Goal: Information Seeking & Learning: Check status

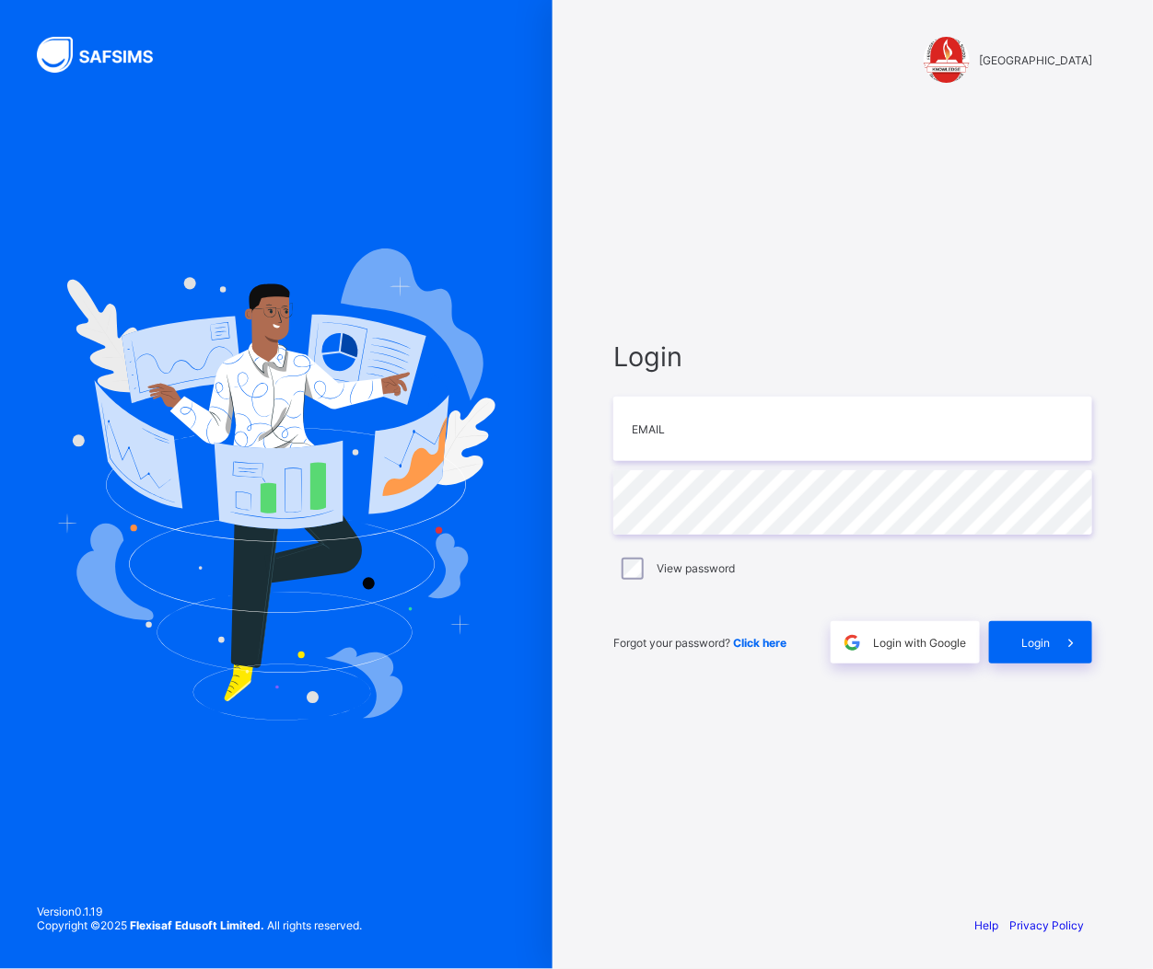
type input "**********"
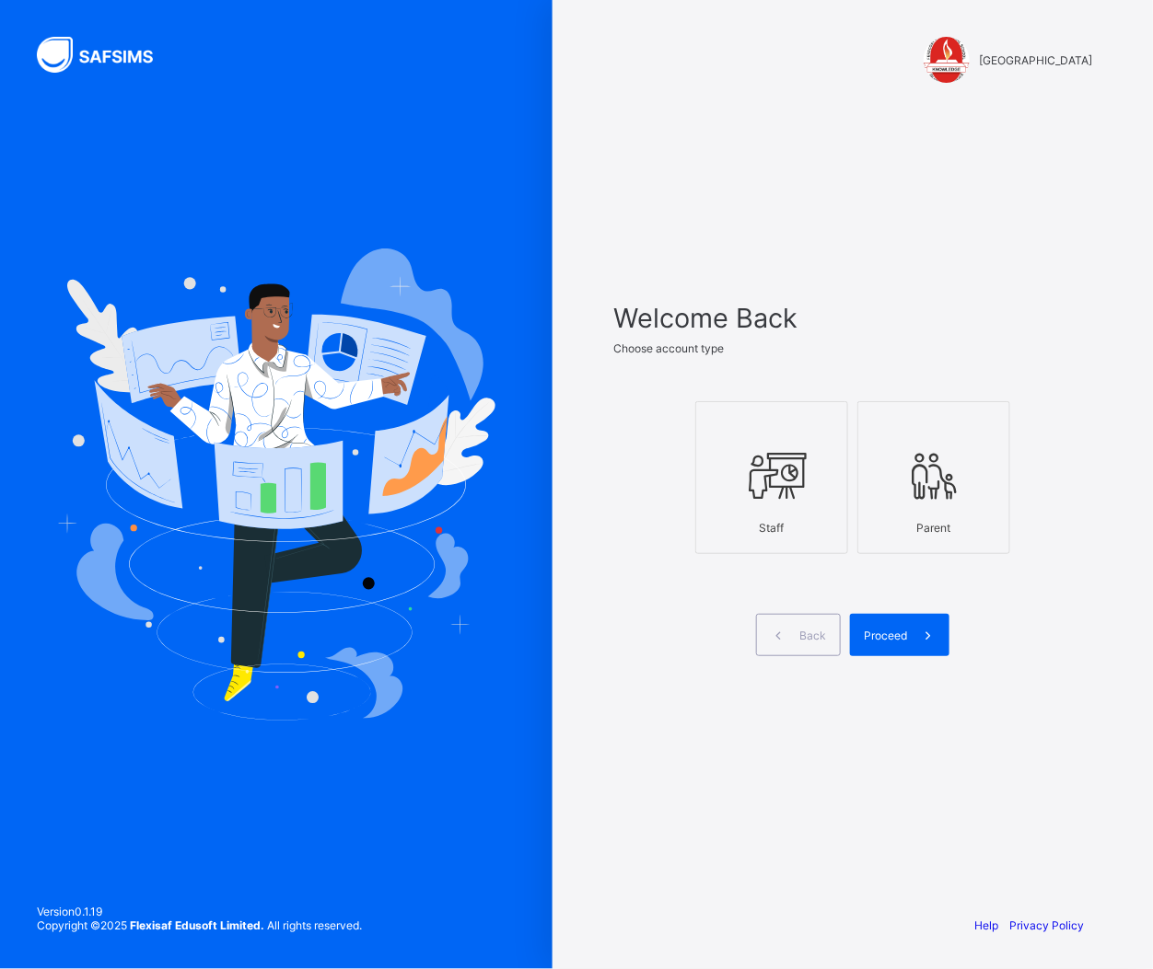
click at [759, 504] on div at bounding box center [771, 475] width 133 height 73
click at [928, 632] on icon at bounding box center [927, 635] width 19 height 17
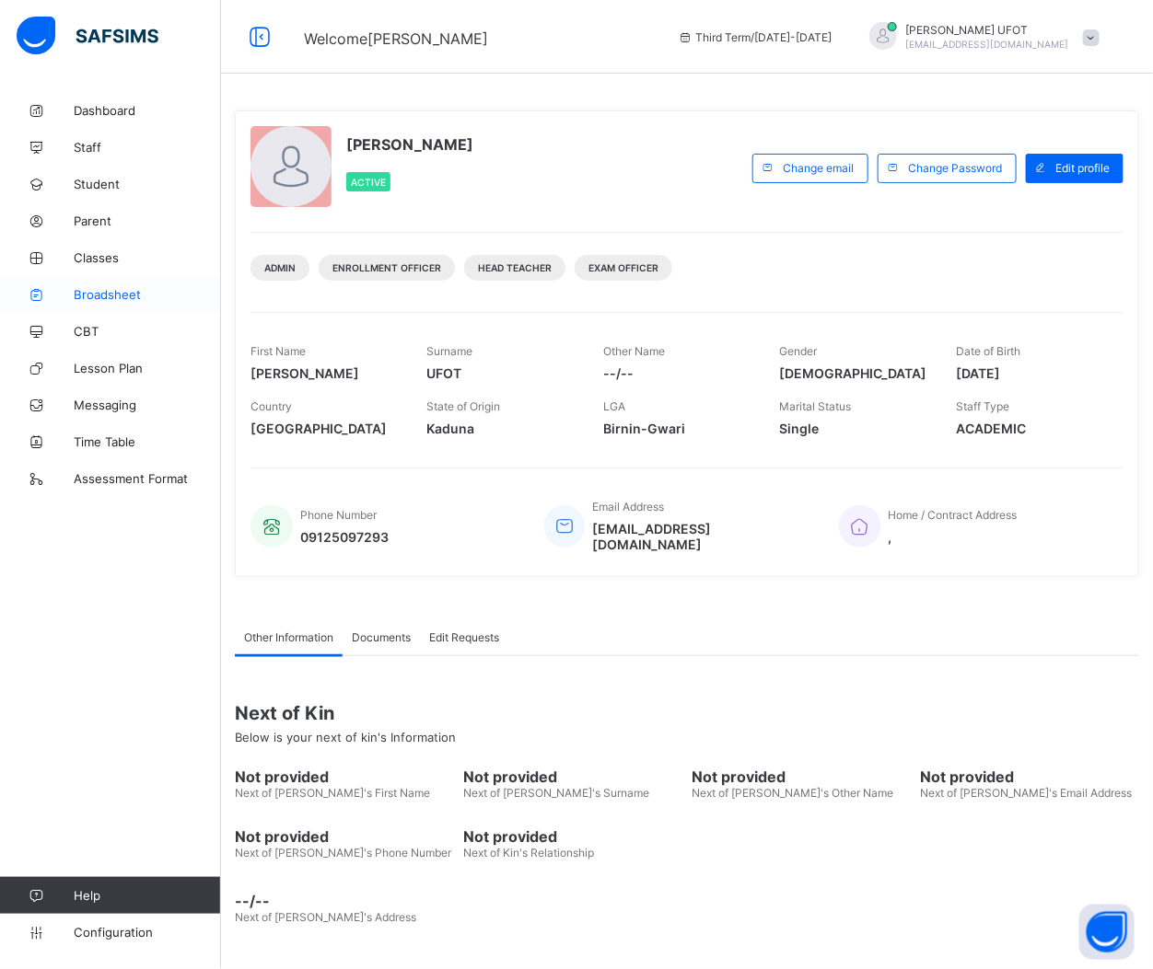
click at [126, 296] on span "Broadsheet" at bounding box center [147, 294] width 147 height 15
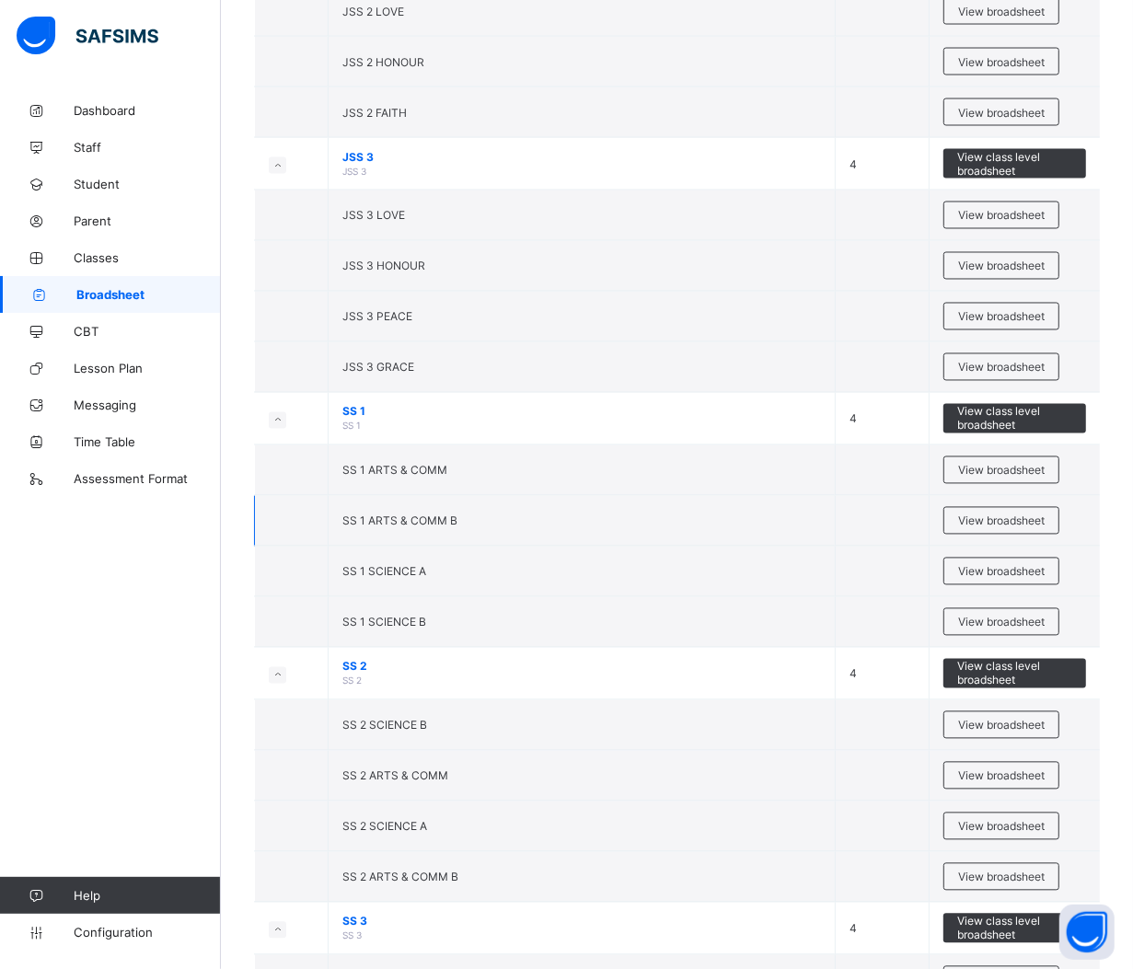
scroll to position [2330, 0]
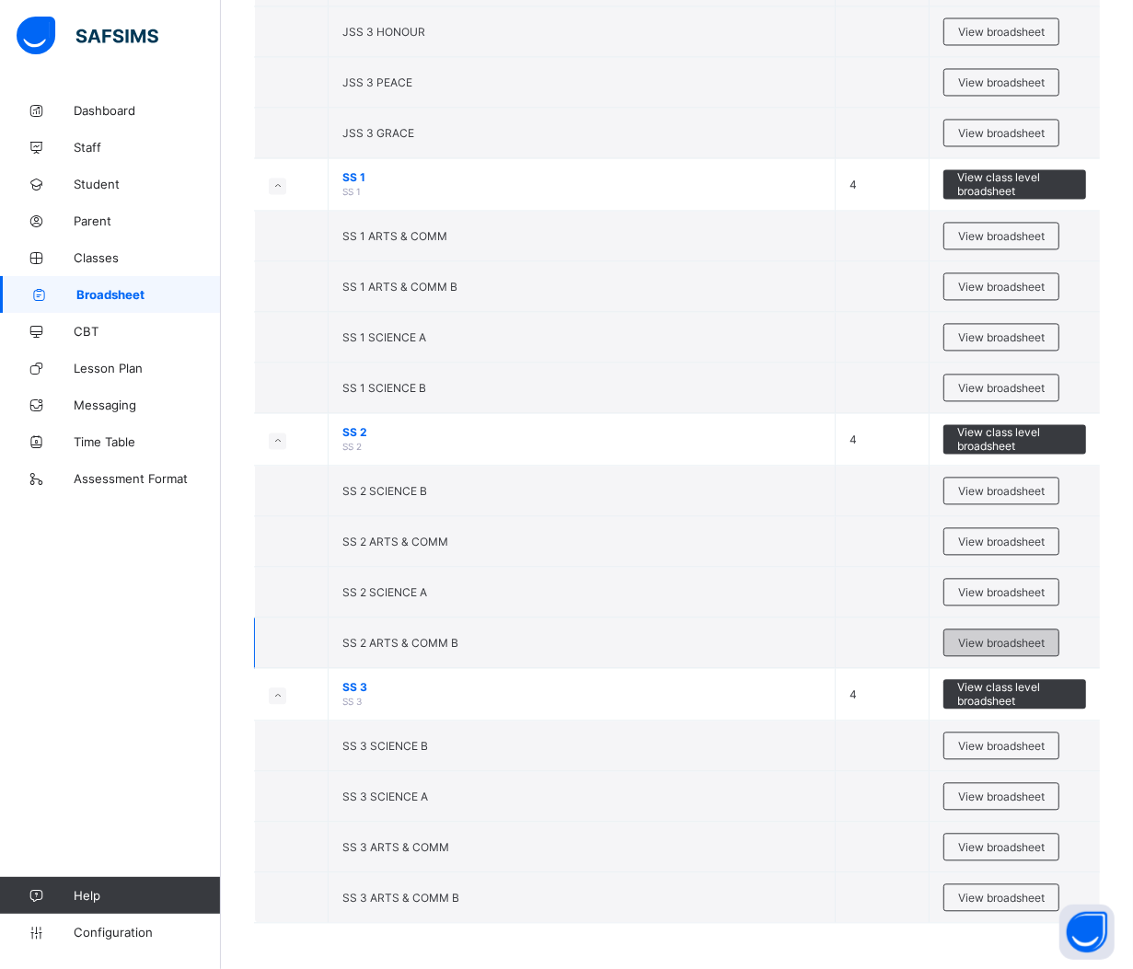
click at [1034, 644] on span "View broadsheet" at bounding box center [1001, 643] width 87 height 14
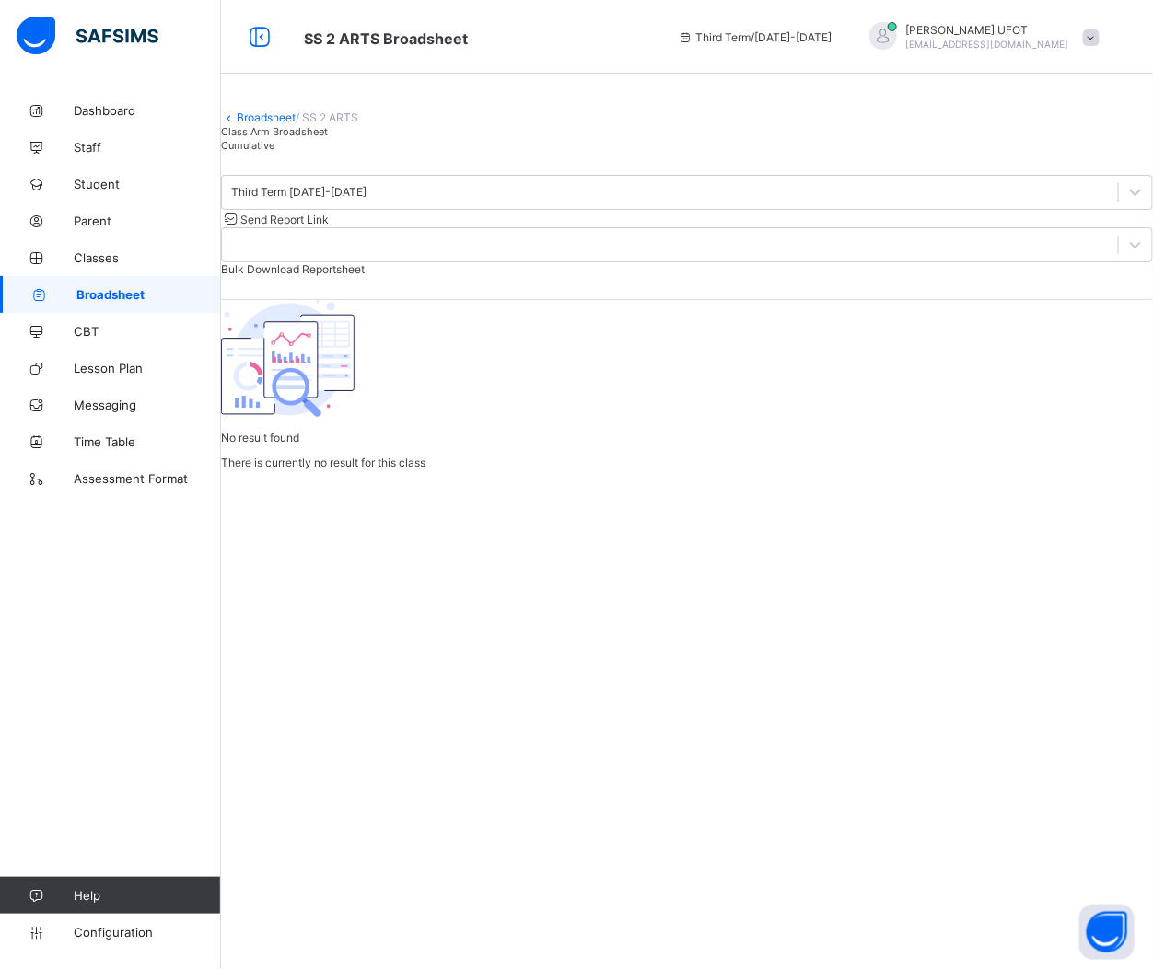
click at [274, 152] on span "Cumulative" at bounding box center [247, 145] width 53 height 13
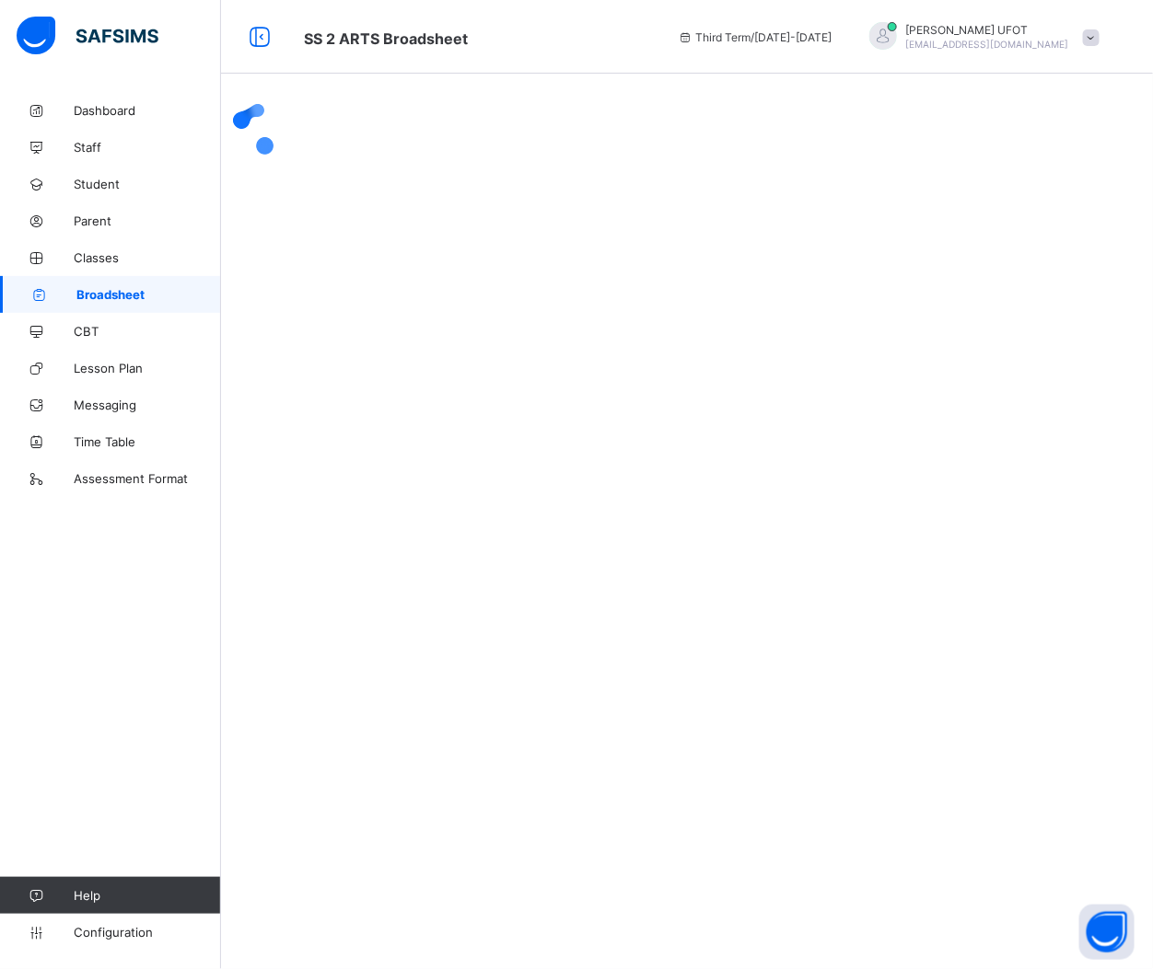
click at [481, 168] on div at bounding box center [687, 130] width 932 height 76
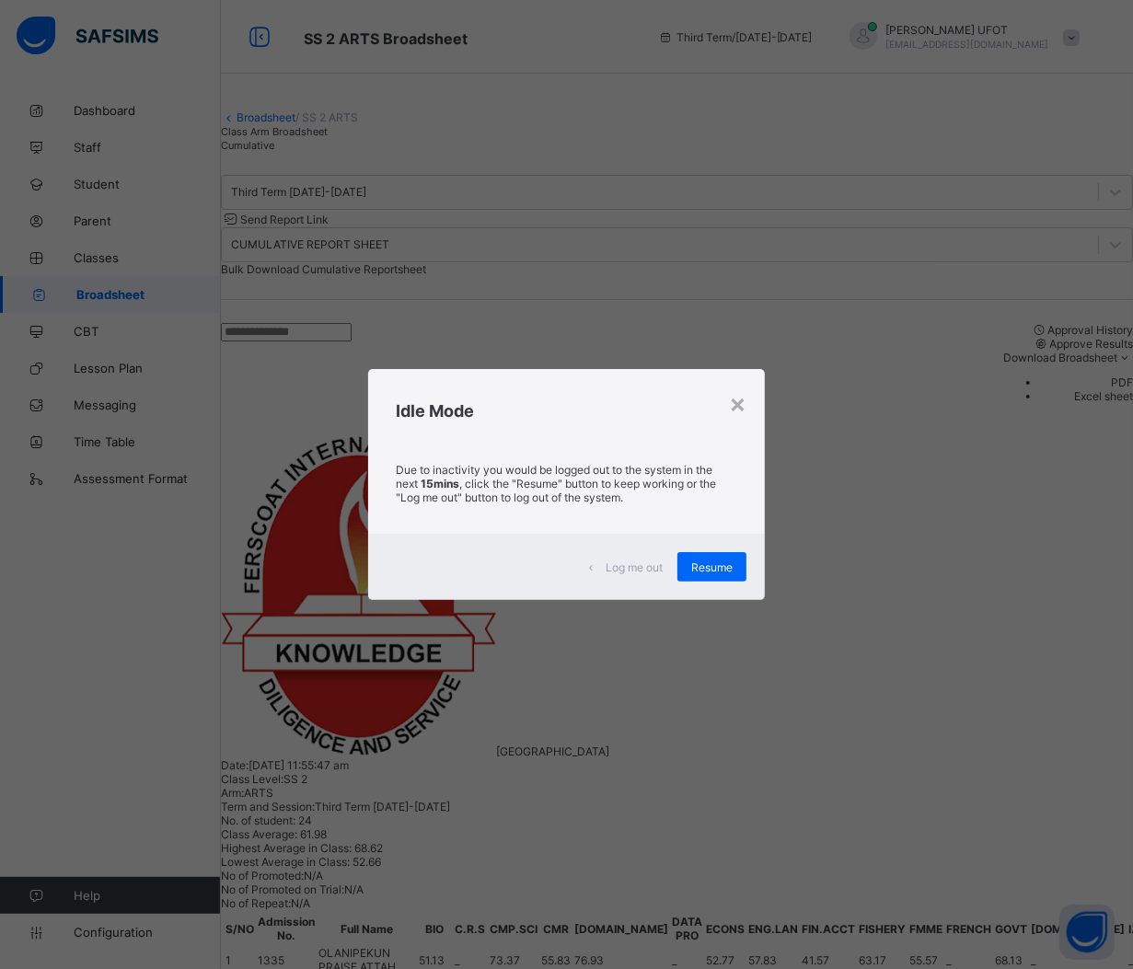
click at [351, 572] on div "× Idle Mode Due to inactivity you would be logged out to the system in the next…" at bounding box center [566, 484] width 1133 height 969
click at [352, 569] on div "× Idle Mode Due to inactivity you would be logged out to the system in the next…" at bounding box center [566, 484] width 1133 height 969
click at [702, 561] on span "Resume" at bounding box center [711, 568] width 41 height 14
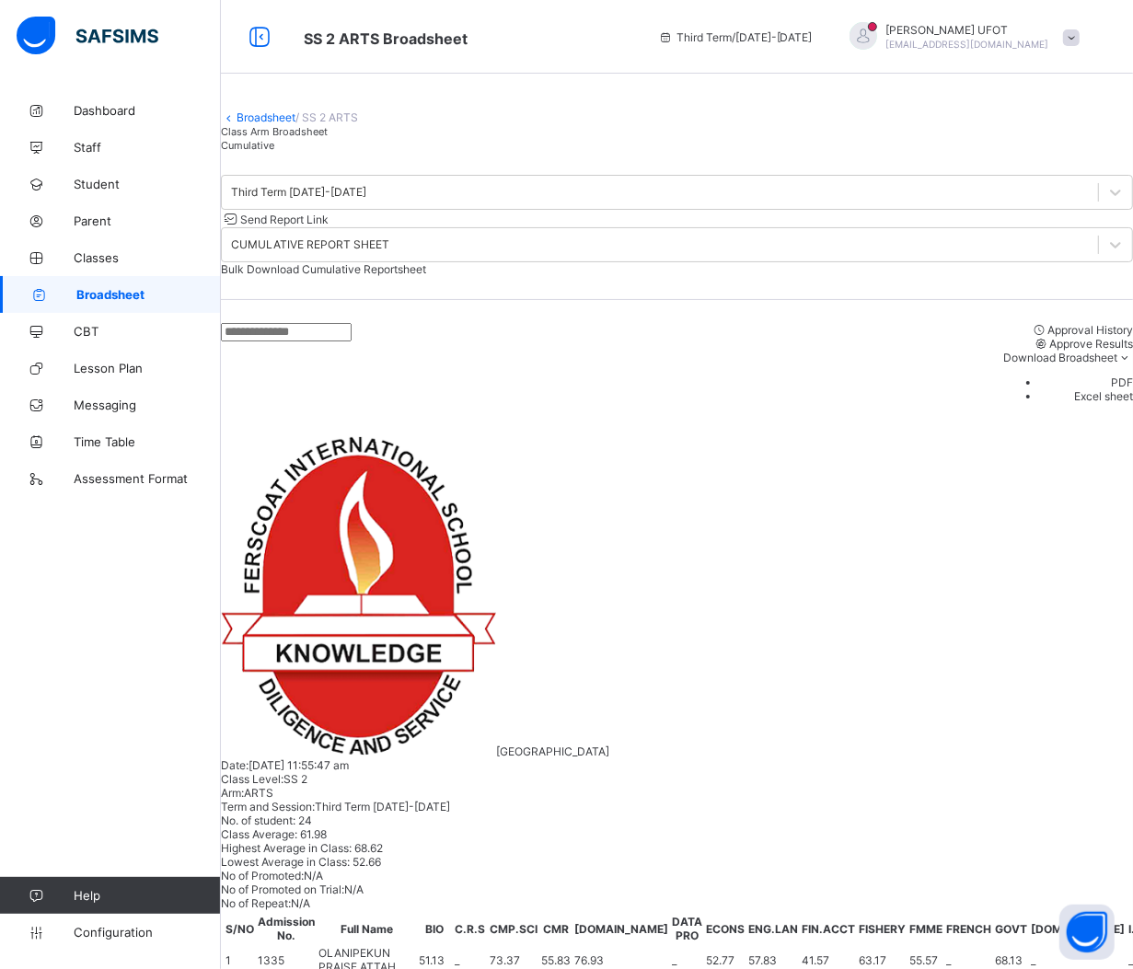
scroll to position [115, 0]
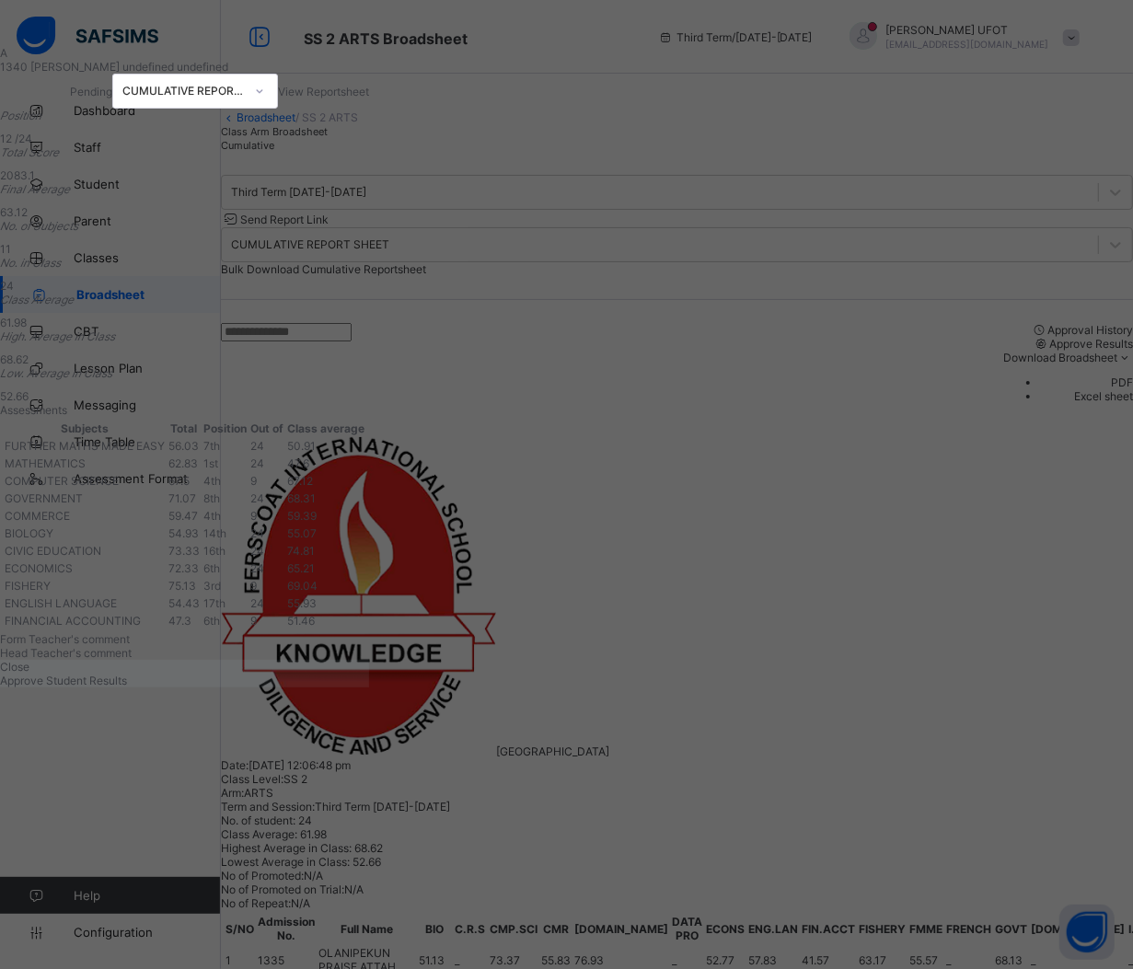
click at [369, 98] on span "View Reportsheet" at bounding box center [323, 92] width 91 height 14
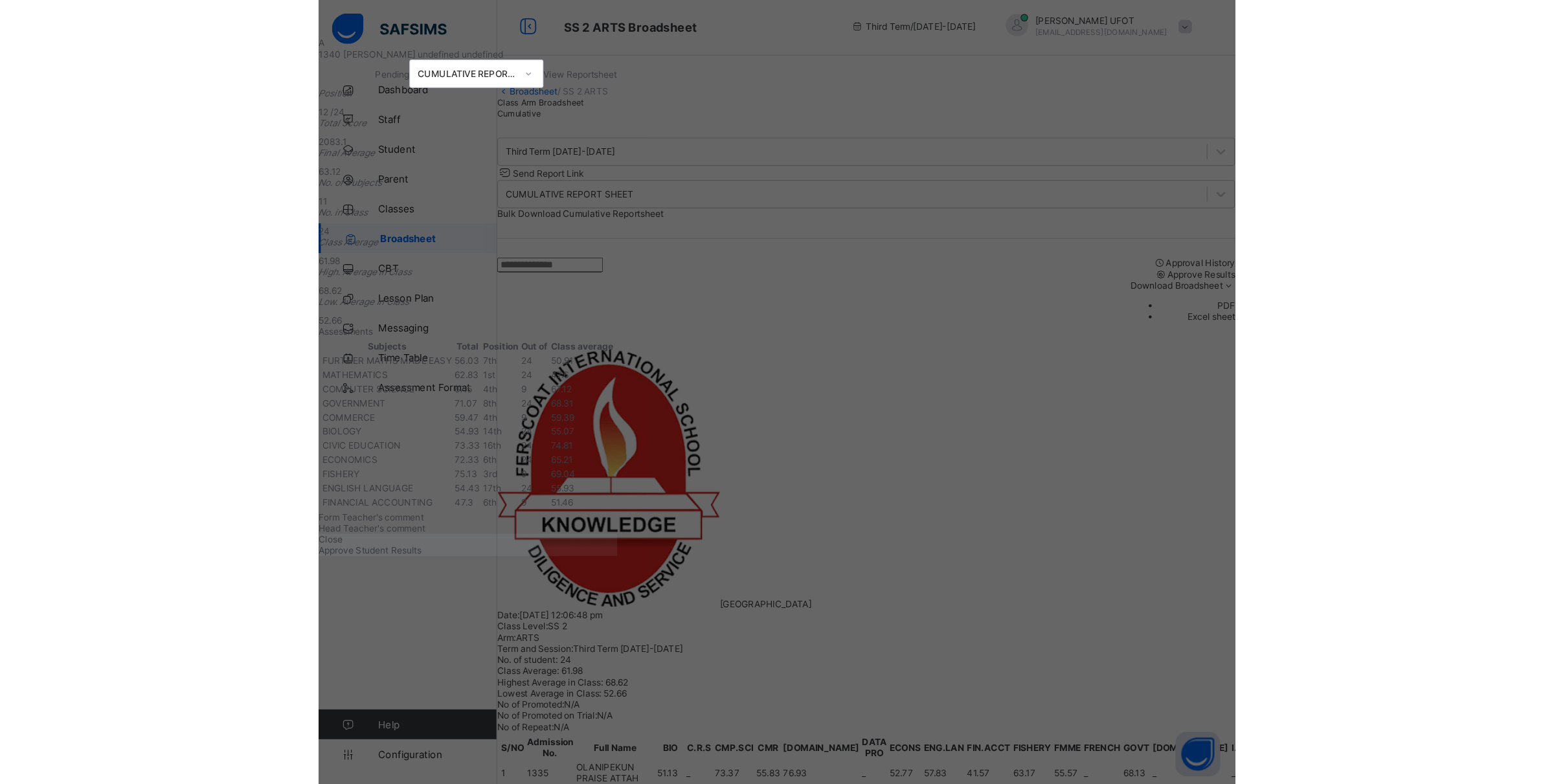
scroll to position [0, 0]
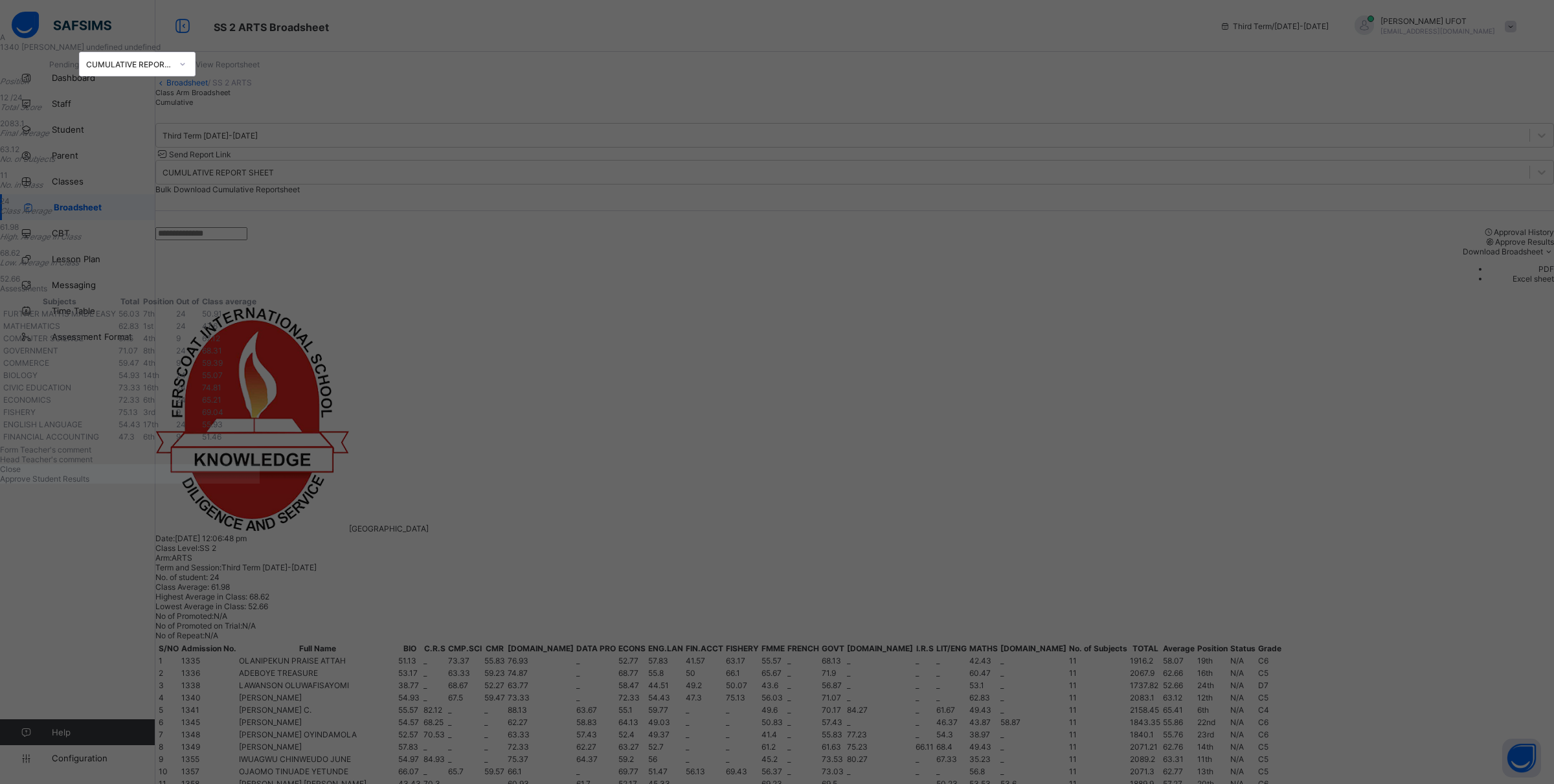
click at [260, 474] on div "Close" at bounding box center [129, 469] width 260 height 10
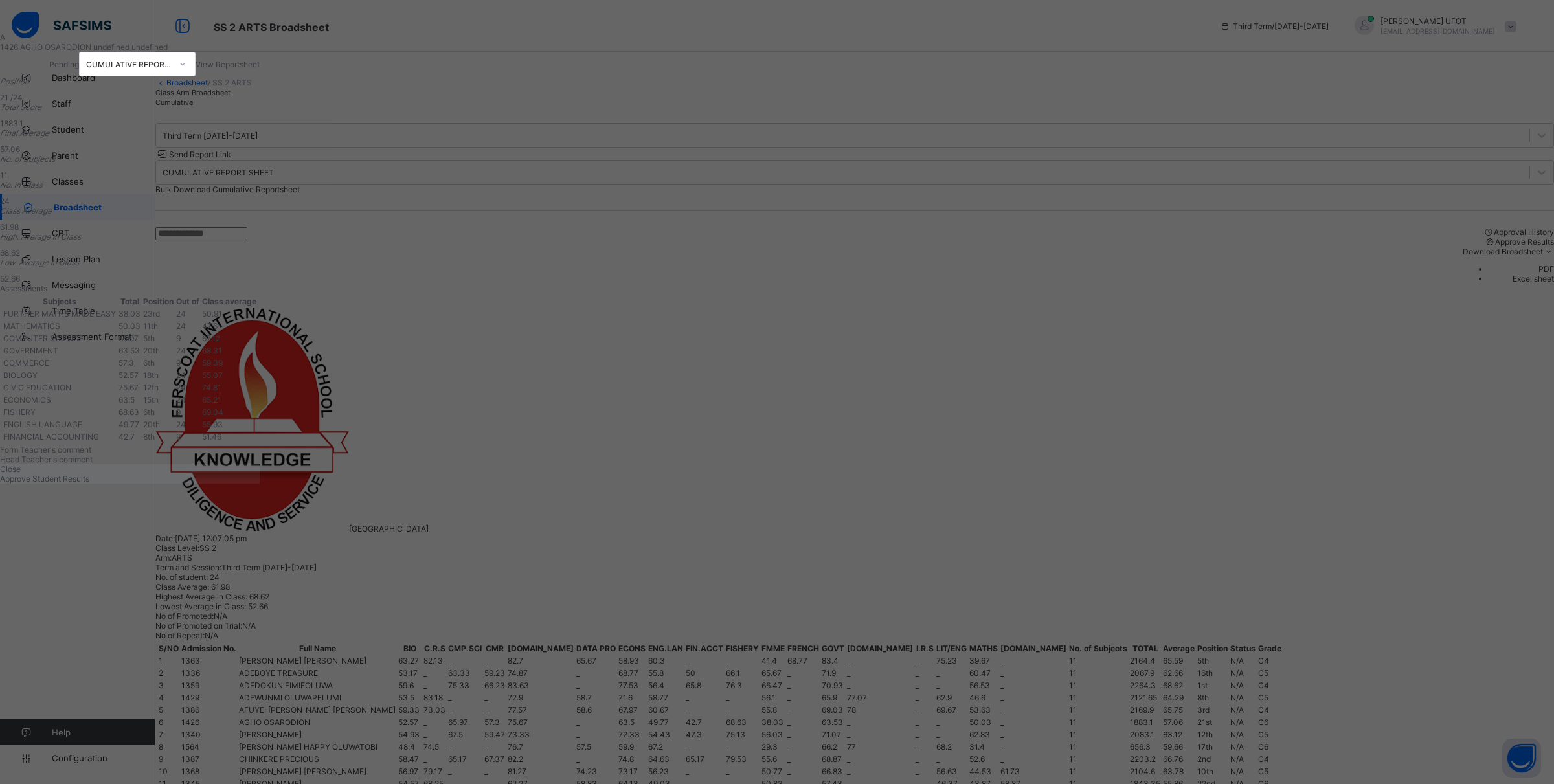
click at [260, 69] on div "View Reportsheet" at bounding box center [227, 65] width 64 height 10
click at [260, 474] on div "Close" at bounding box center [129, 469] width 260 height 10
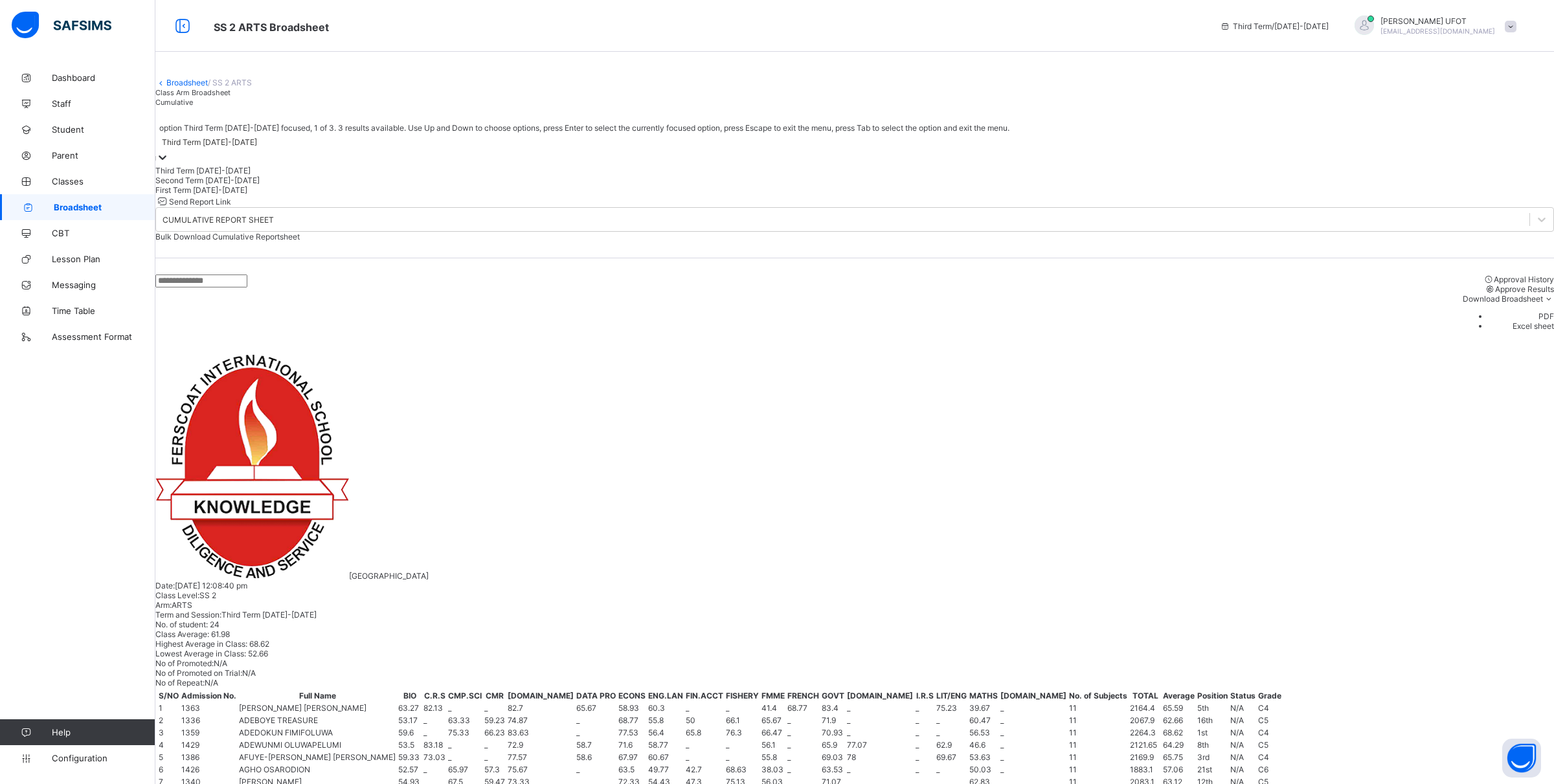
click at [257, 147] on div "Third Term 2024-2025" at bounding box center [209, 142] width 95 height 10
click at [229, 195] on div "First Term 2024-2025" at bounding box center [855, 190] width 1399 height 10
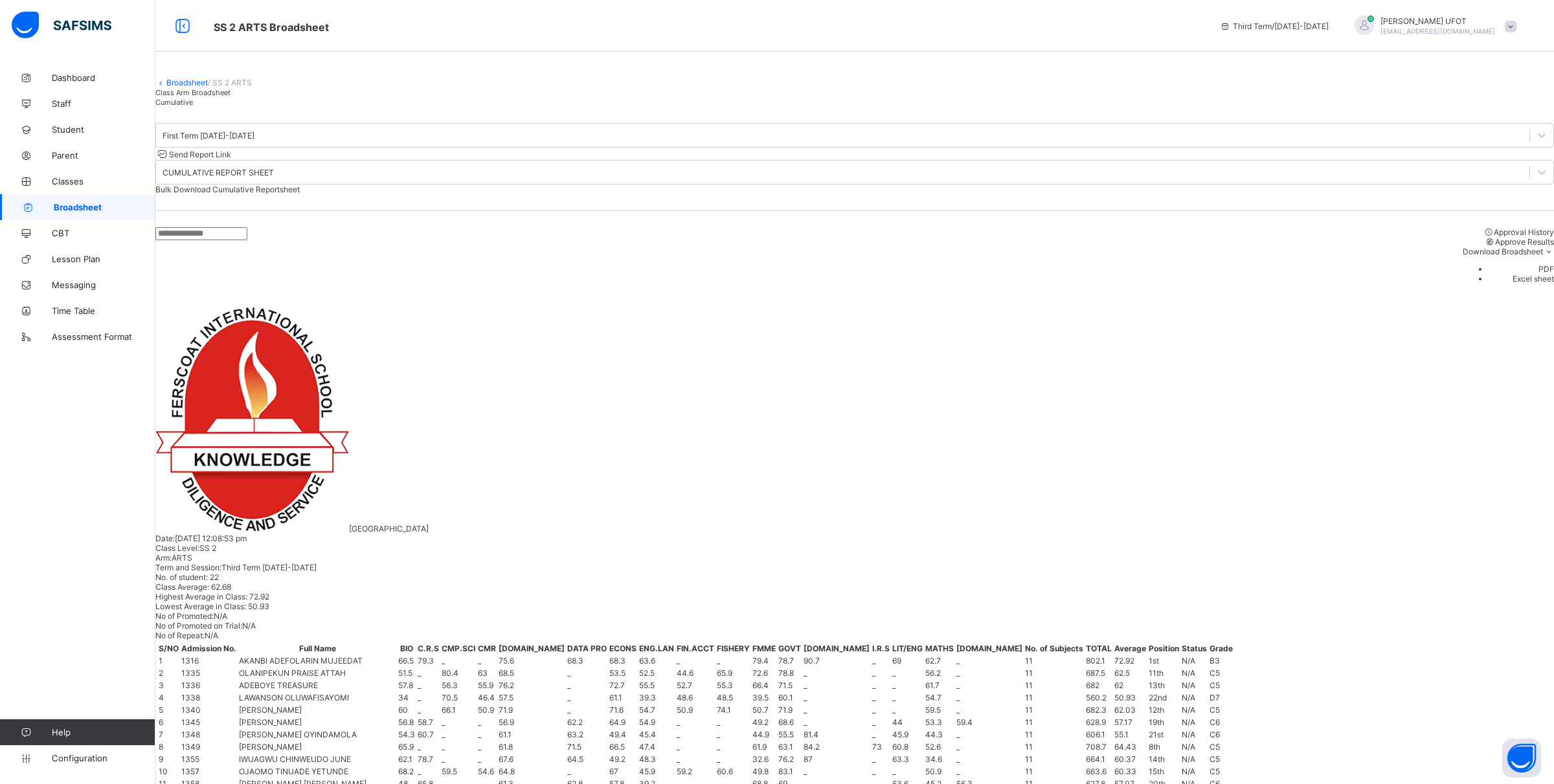
click at [201, 97] on span "Class Arm Broadsheet" at bounding box center [193, 92] width 75 height 9
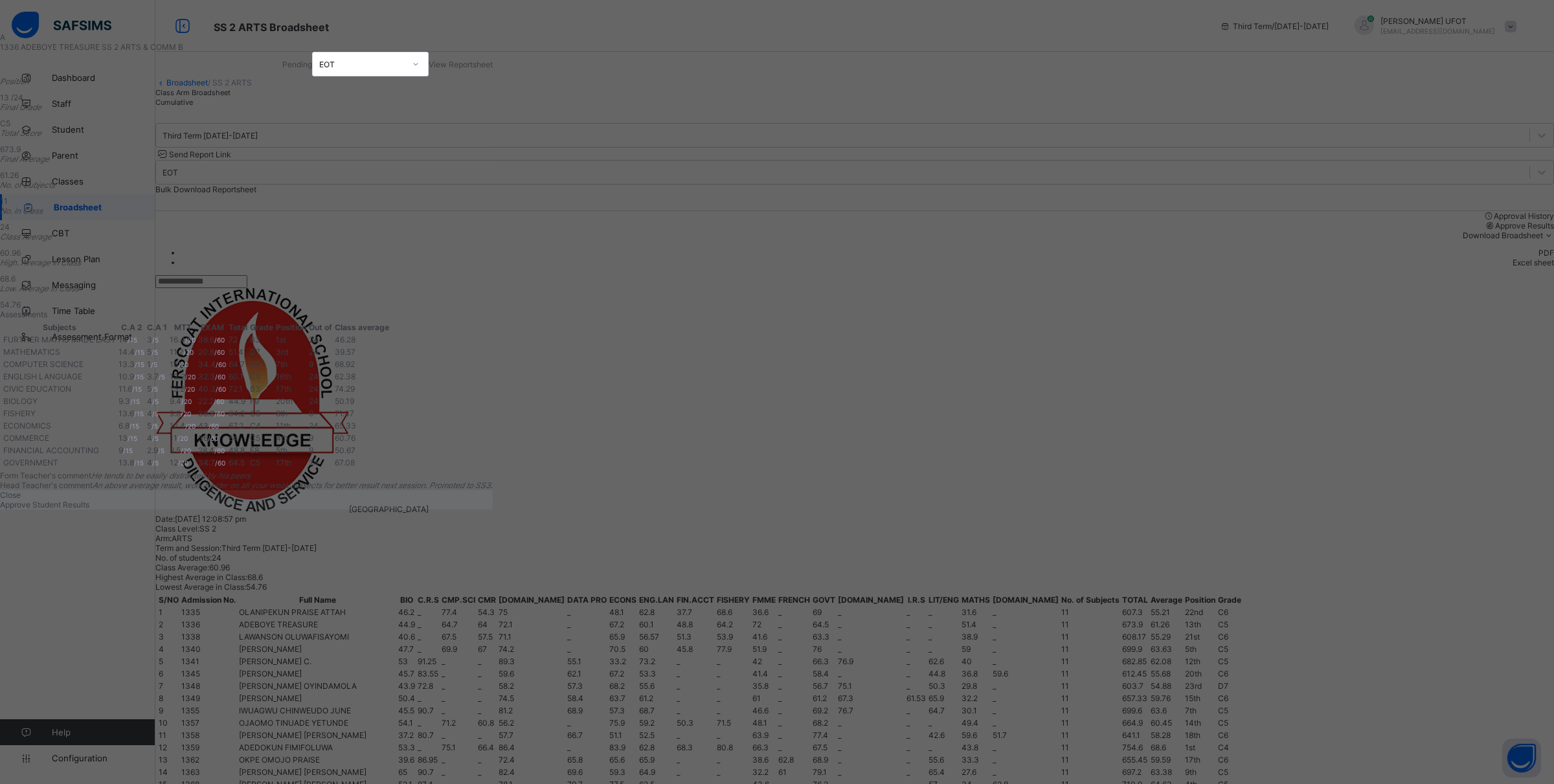
click at [493, 69] on span "View Reportsheet" at bounding box center [460, 65] width 64 height 10
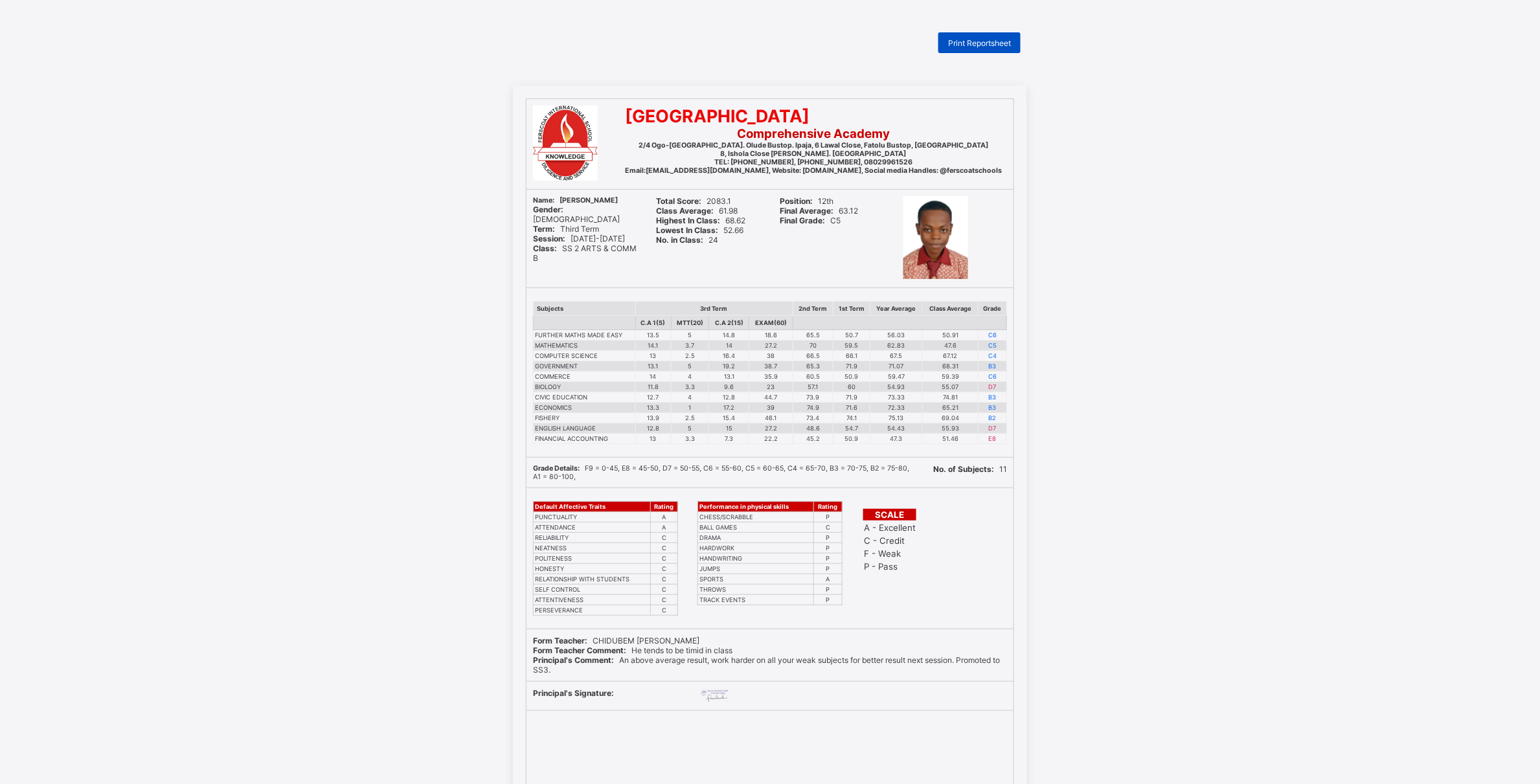
click at [969, 40] on span "Print Reportsheet" at bounding box center [979, 43] width 63 height 10
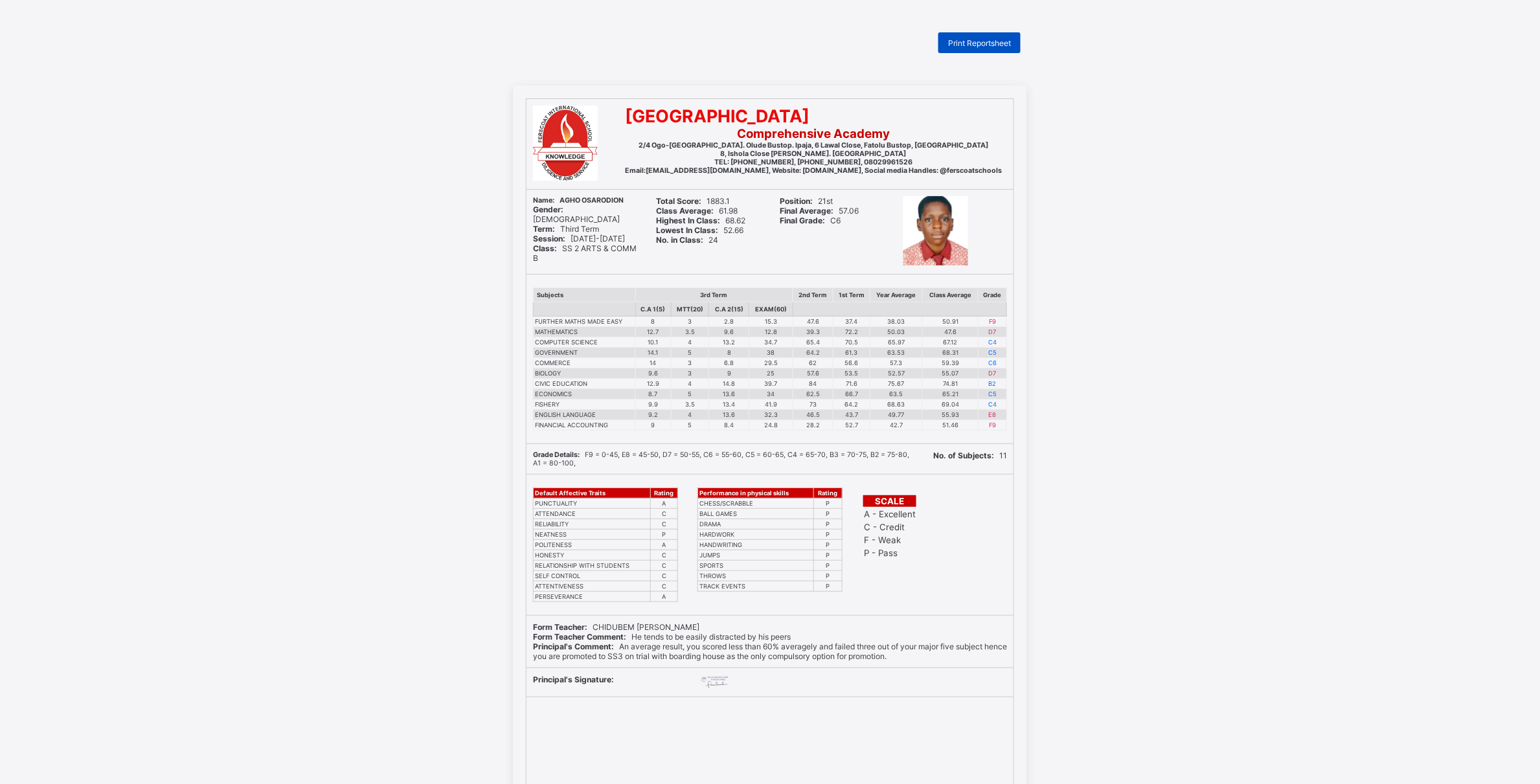
click at [998, 49] on div "Print Reportsheet" at bounding box center [979, 42] width 82 height 20
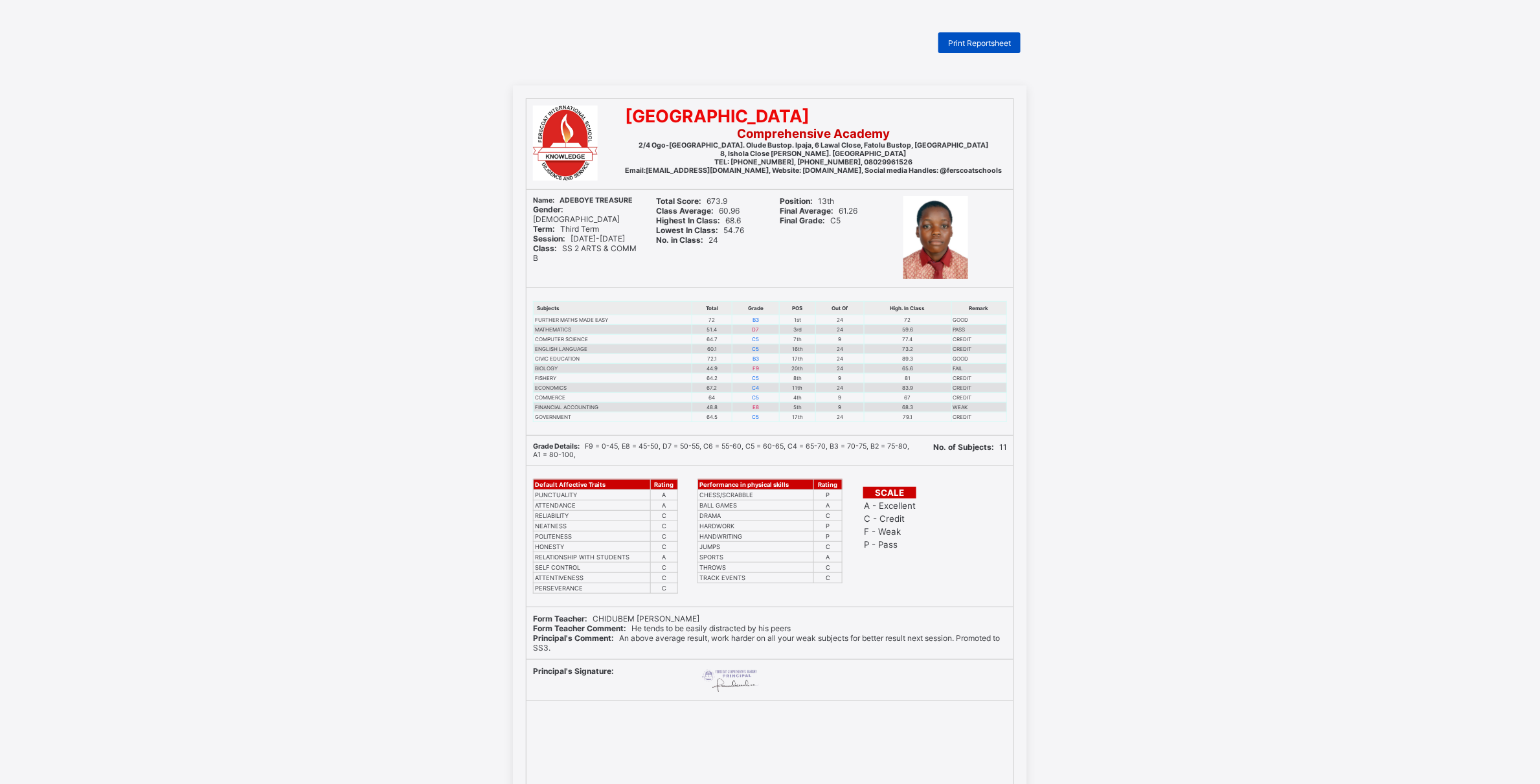
click at [985, 43] on span "Print Reportsheet" at bounding box center [979, 43] width 63 height 10
